Goal: Download file/media

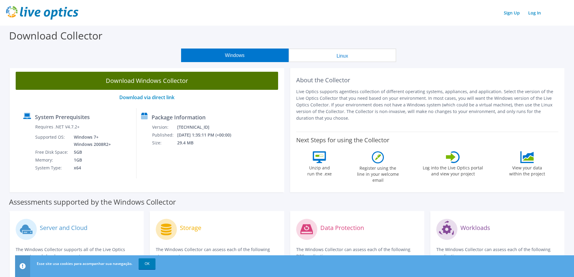
click at [179, 80] on link "Download Windows Collector" at bounding box center [147, 81] width 262 height 18
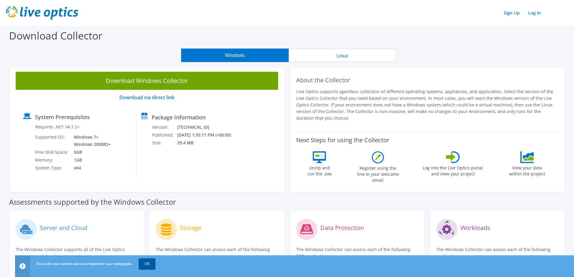
click at [146, 259] on link "OK" at bounding box center [147, 263] width 17 height 11
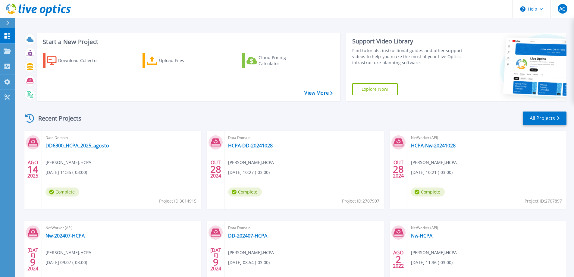
click at [527, 267] on div "NetWorker (API) Nw-HCPA Antonio Cruz , HCPA 08/02/2022, 11:36 (-03:00) Complete…" at bounding box center [486, 260] width 159 height 78
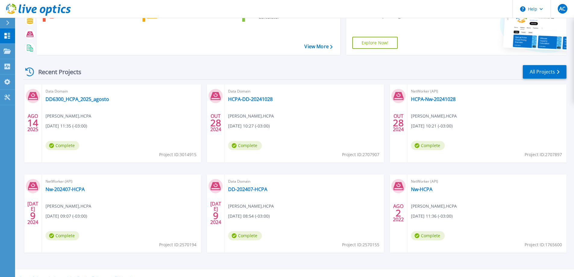
scroll to position [57, 0]
